Goal: Navigation & Orientation: Find specific page/section

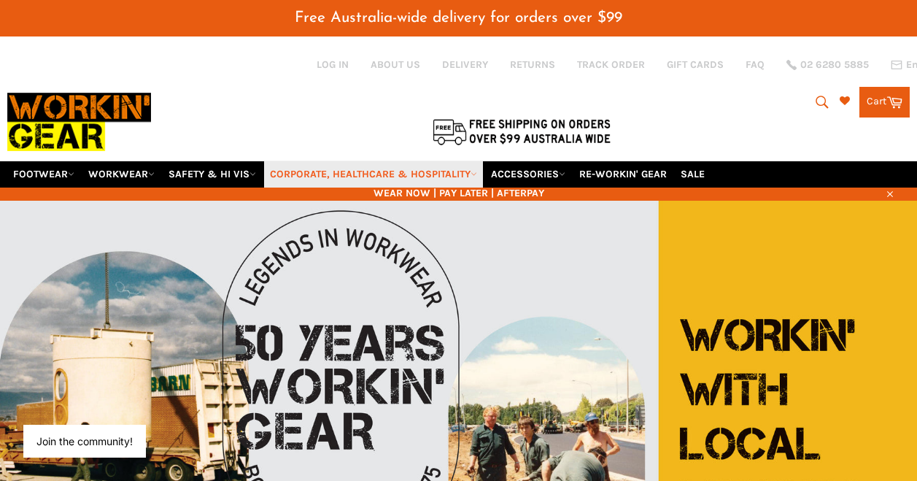
click at [440, 161] on link "CORPORATE, HEALTHCARE & HOSPITALITY" at bounding box center [373, 174] width 219 height 26
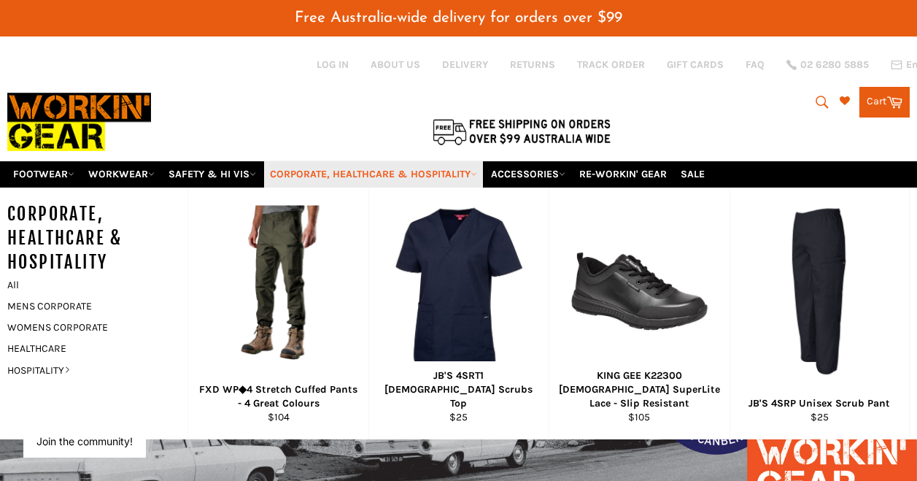
click at [440, 161] on link "CORPORATE, HEALTHCARE & HOSPITALITY" at bounding box center [373, 174] width 219 height 26
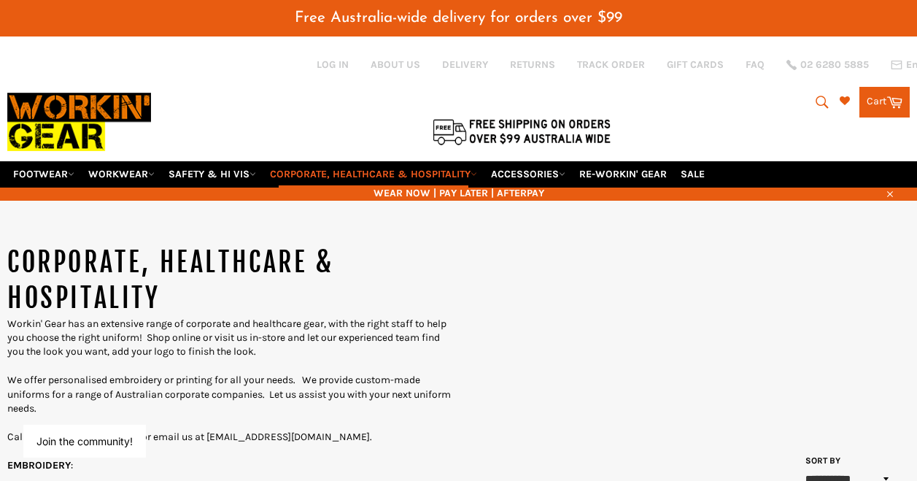
click at [814, 94] on icon "submit" at bounding box center [822, 102] width 16 height 16
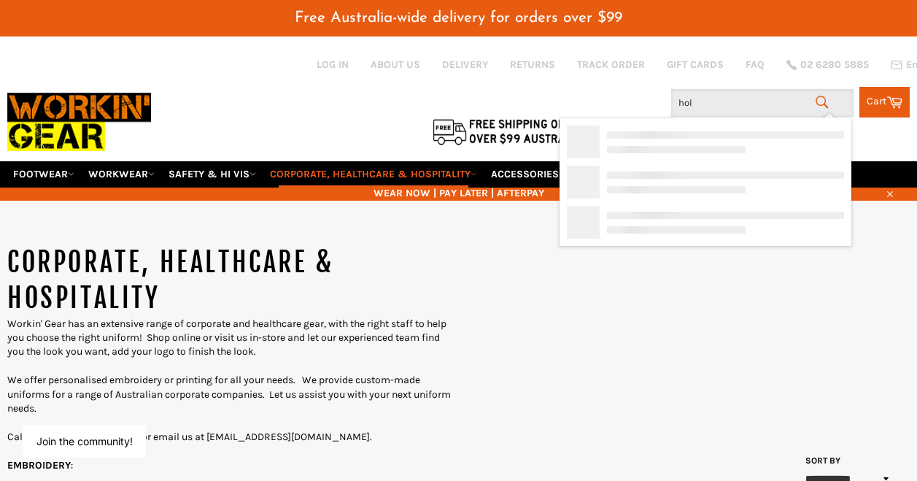
type input "holy"
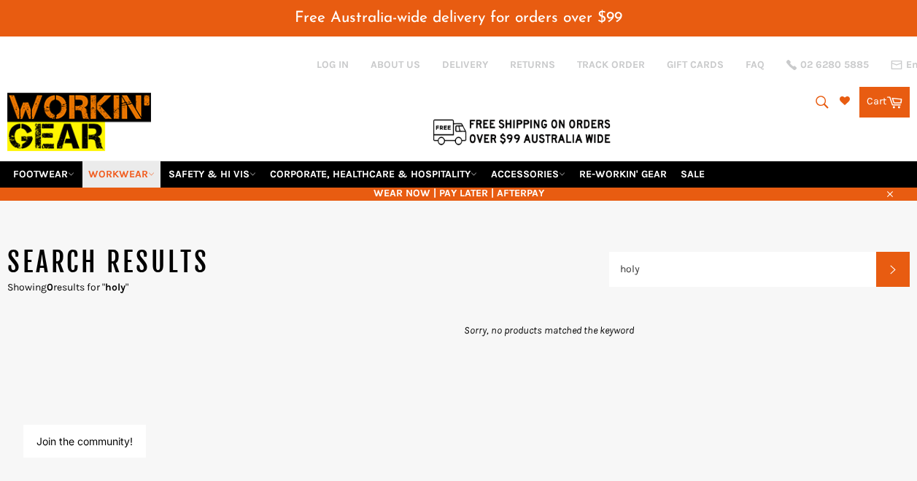
click at [150, 161] on link "WORKWEAR" at bounding box center [121, 174] width 78 height 26
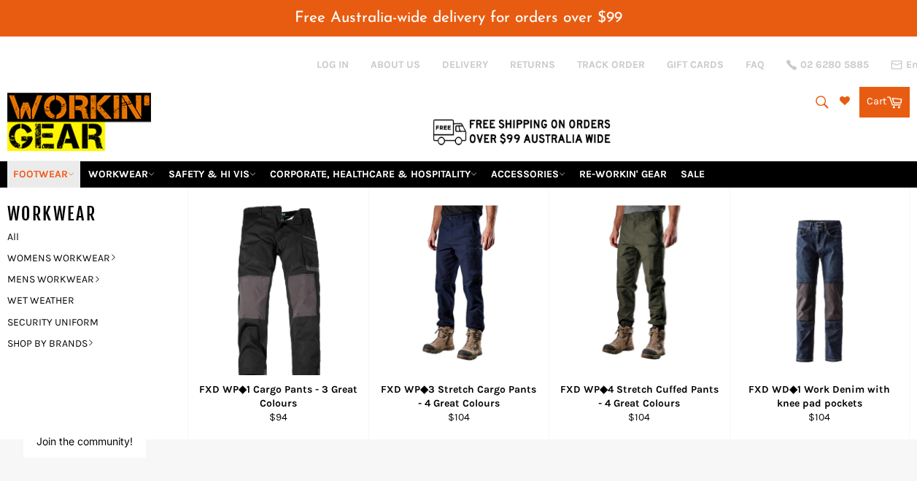
click at [55, 161] on link "FOOTWEAR" at bounding box center [43, 174] width 73 height 26
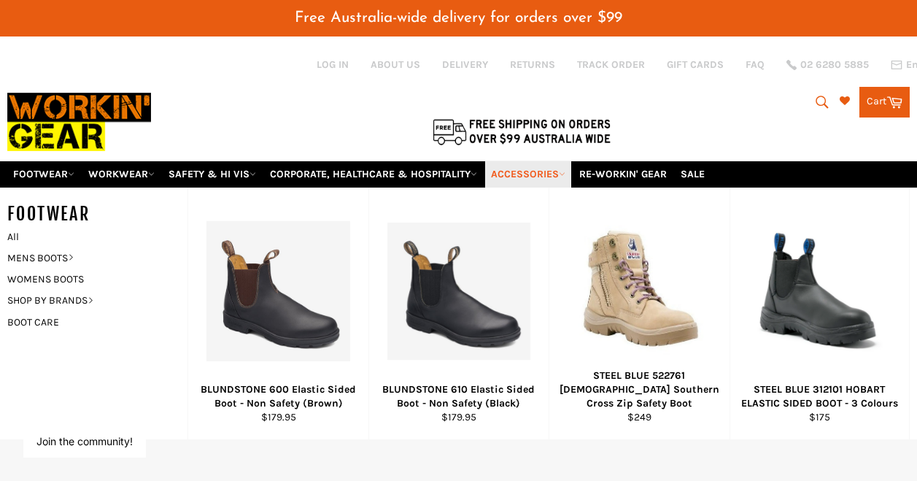
click at [566, 161] on link "ACCESSORIES" at bounding box center [528, 174] width 86 height 26
